Goal: Complete application form

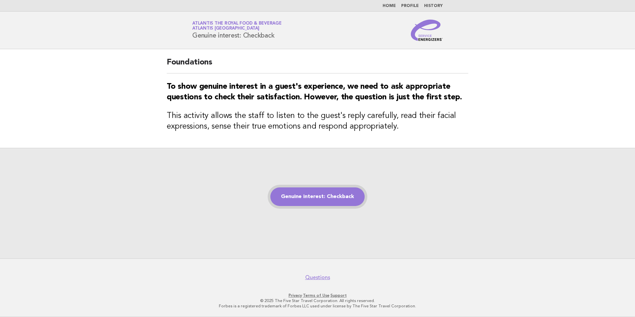
click at [340, 203] on link "Genuine interest: Checkback" at bounding box center [318, 196] width 94 height 19
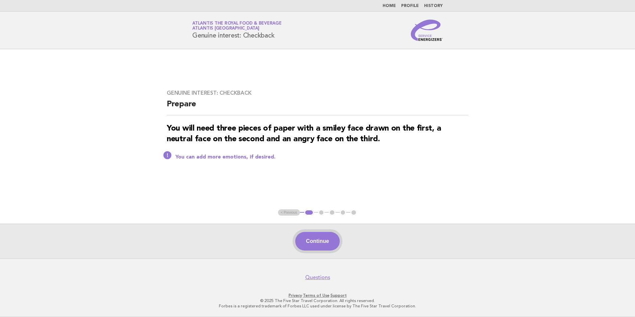
click at [306, 239] on button "Continue" at bounding box center [317, 241] width 44 height 19
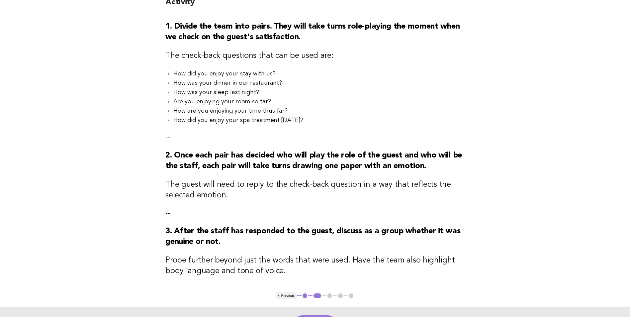
scroll to position [157, 0]
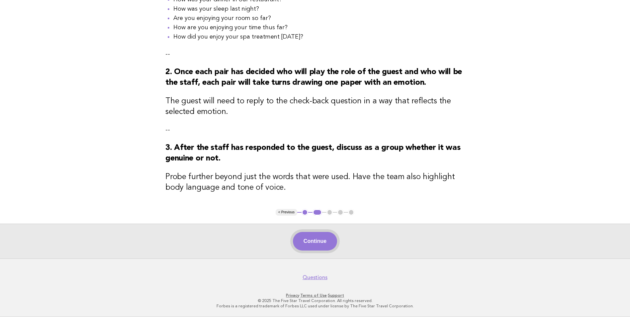
click at [318, 239] on button "Continue" at bounding box center [315, 241] width 44 height 19
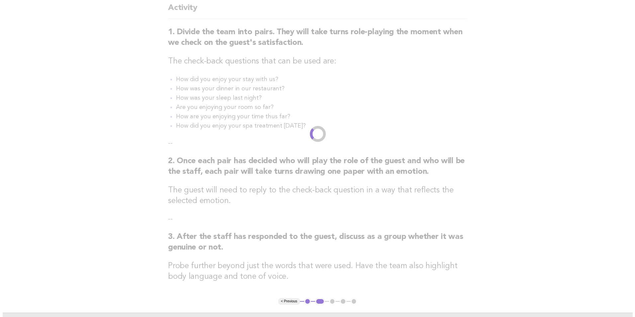
scroll to position [0, 0]
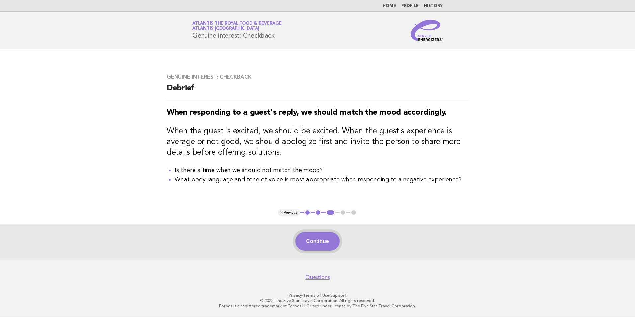
click at [332, 243] on button "Continue" at bounding box center [317, 241] width 44 height 19
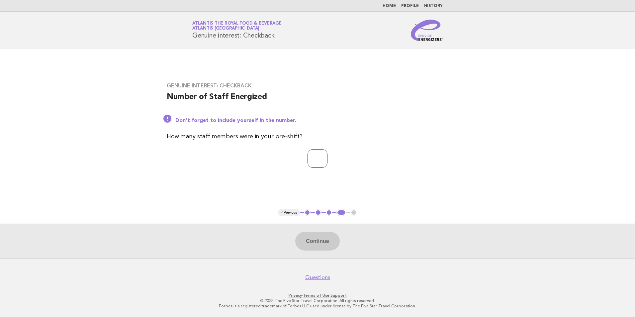
click at [317, 160] on input "number" at bounding box center [318, 158] width 20 height 19
type input "**"
click at [314, 237] on button "Continue" at bounding box center [317, 241] width 44 height 19
